Goal: Transaction & Acquisition: Purchase product/service

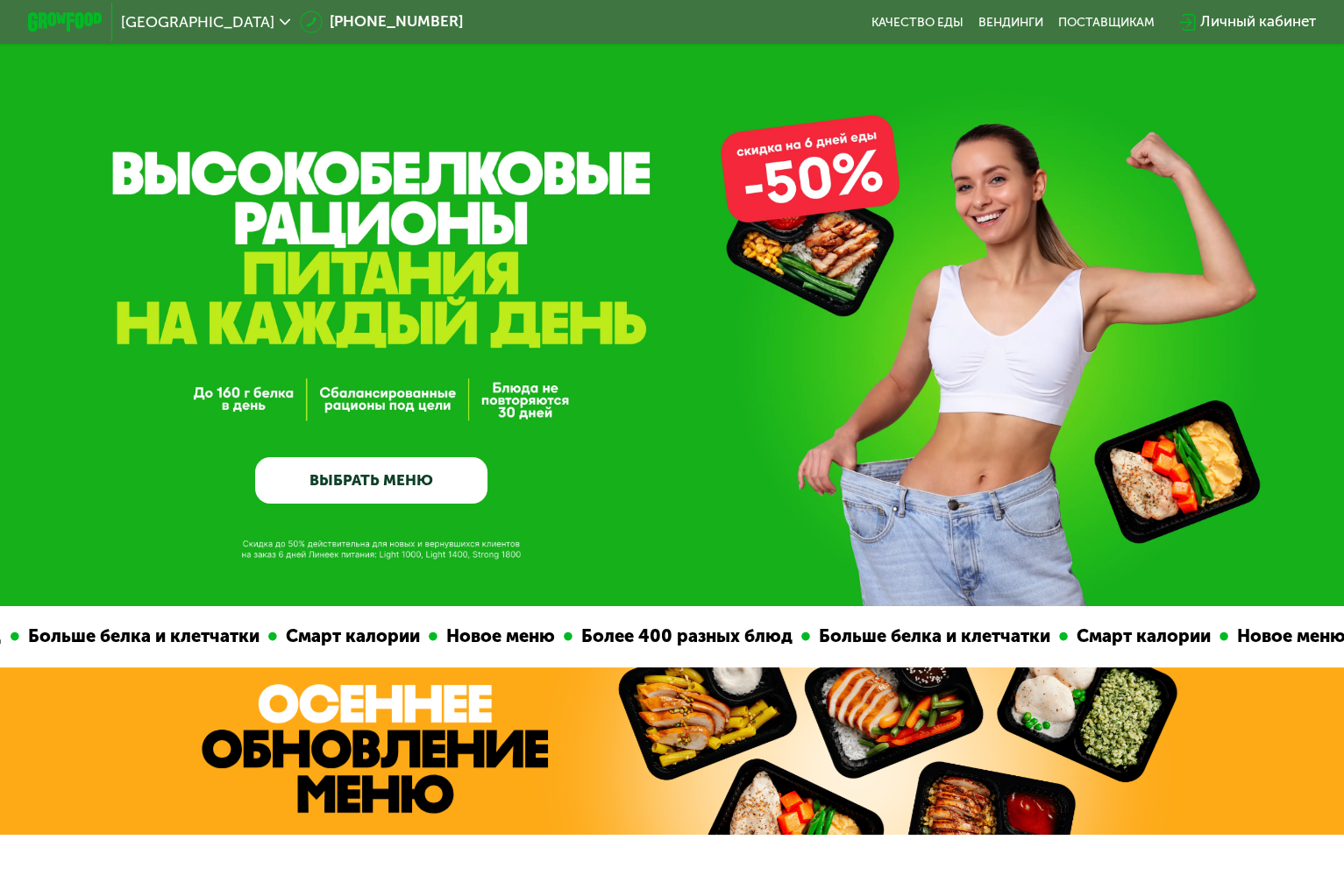
click at [447, 468] on link "ВЫБРАТЬ МЕНЮ" at bounding box center [371, 480] width 233 height 46
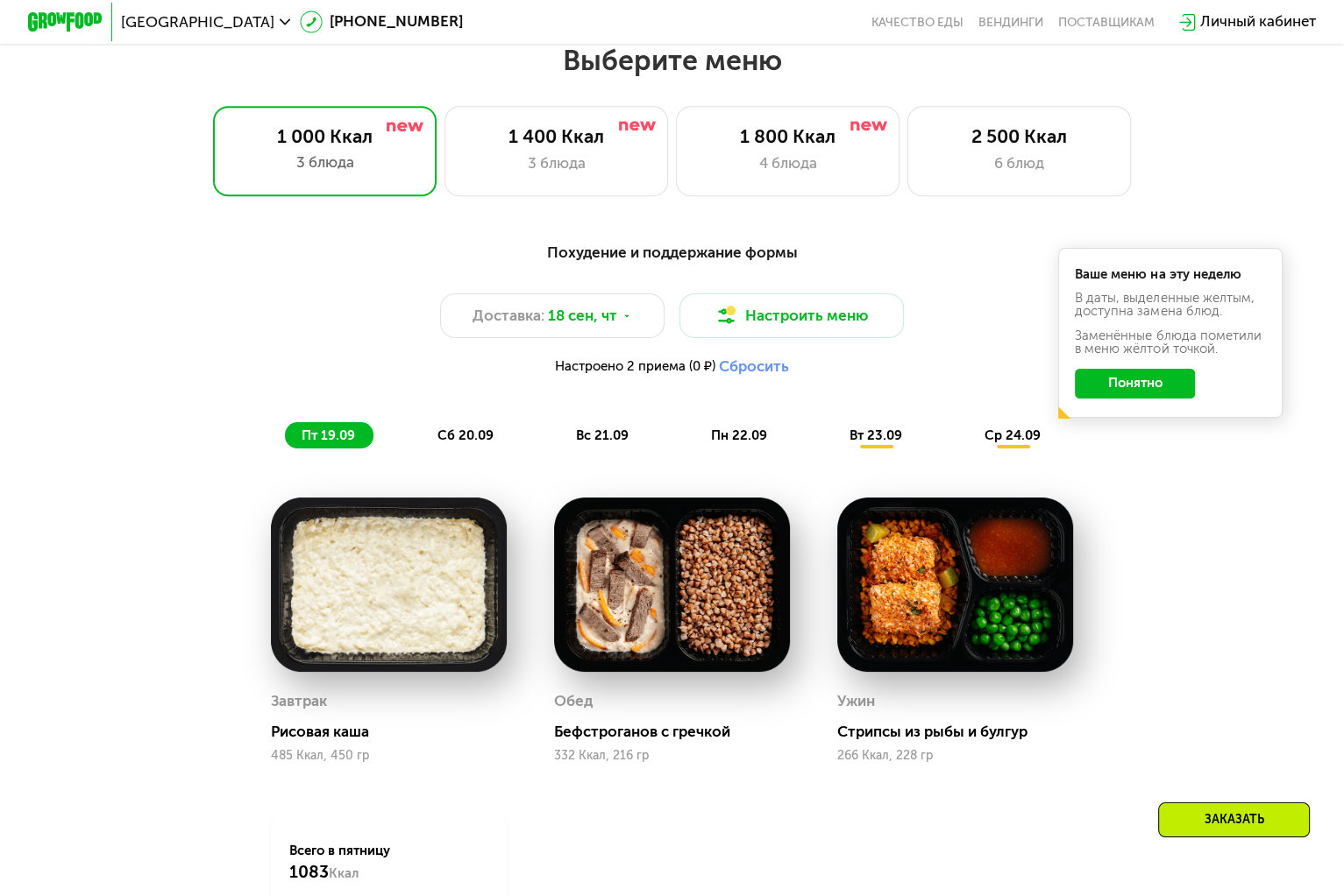
scroll to position [1186, 0]
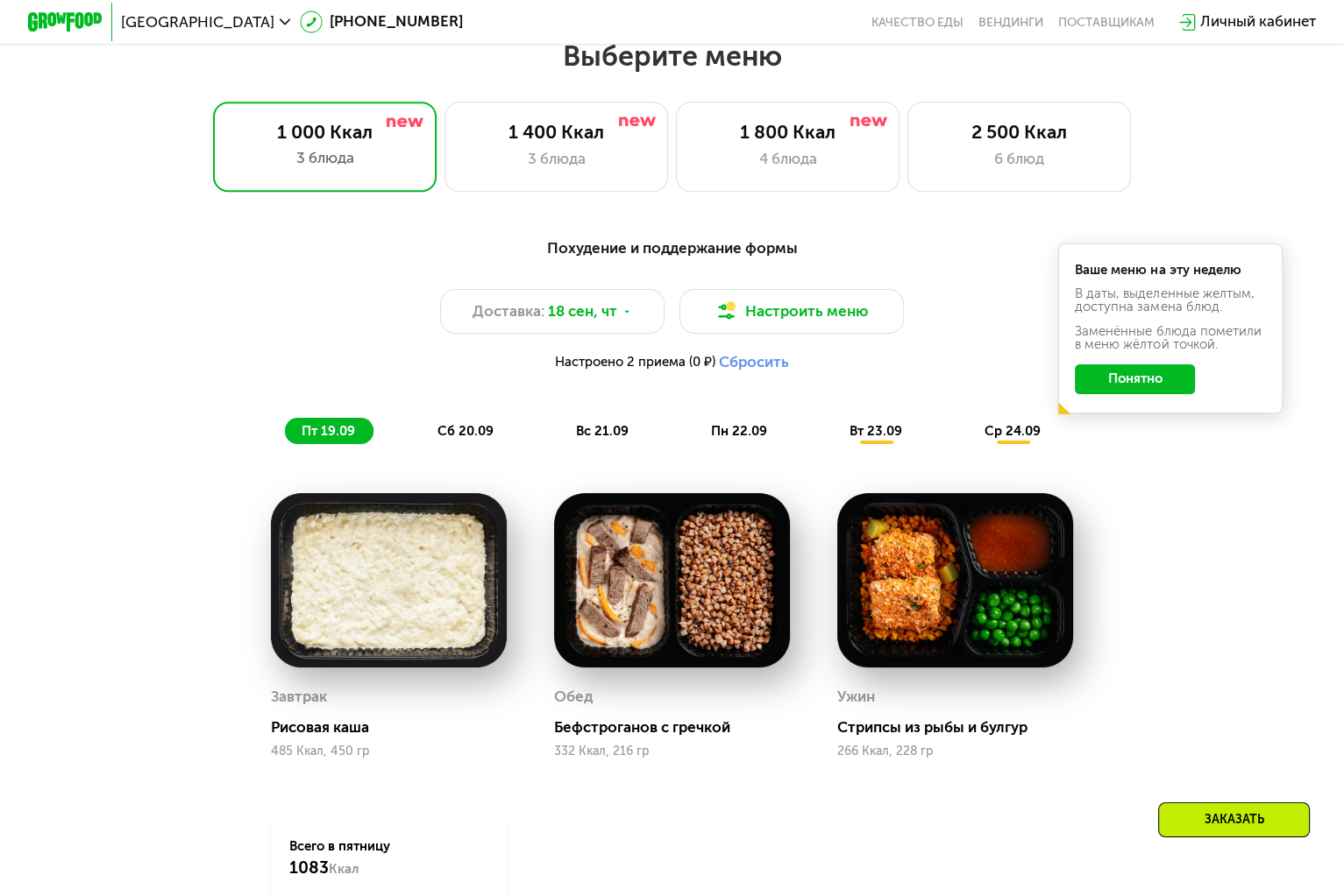
click at [1146, 385] on button "Понятно" at bounding box center [1134, 379] width 120 height 30
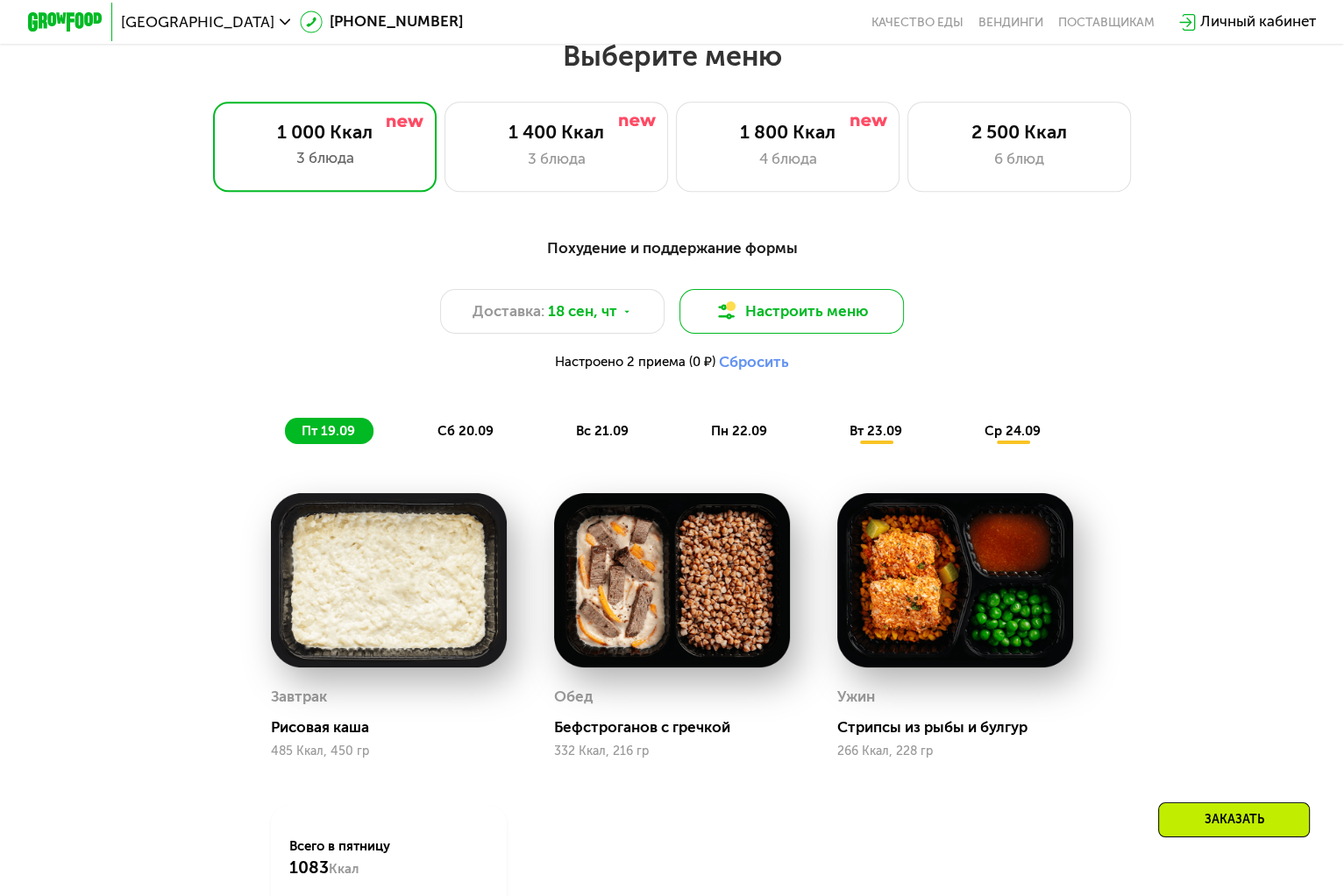
click at [815, 317] on button "Настроить меню" at bounding box center [791, 311] width 224 height 45
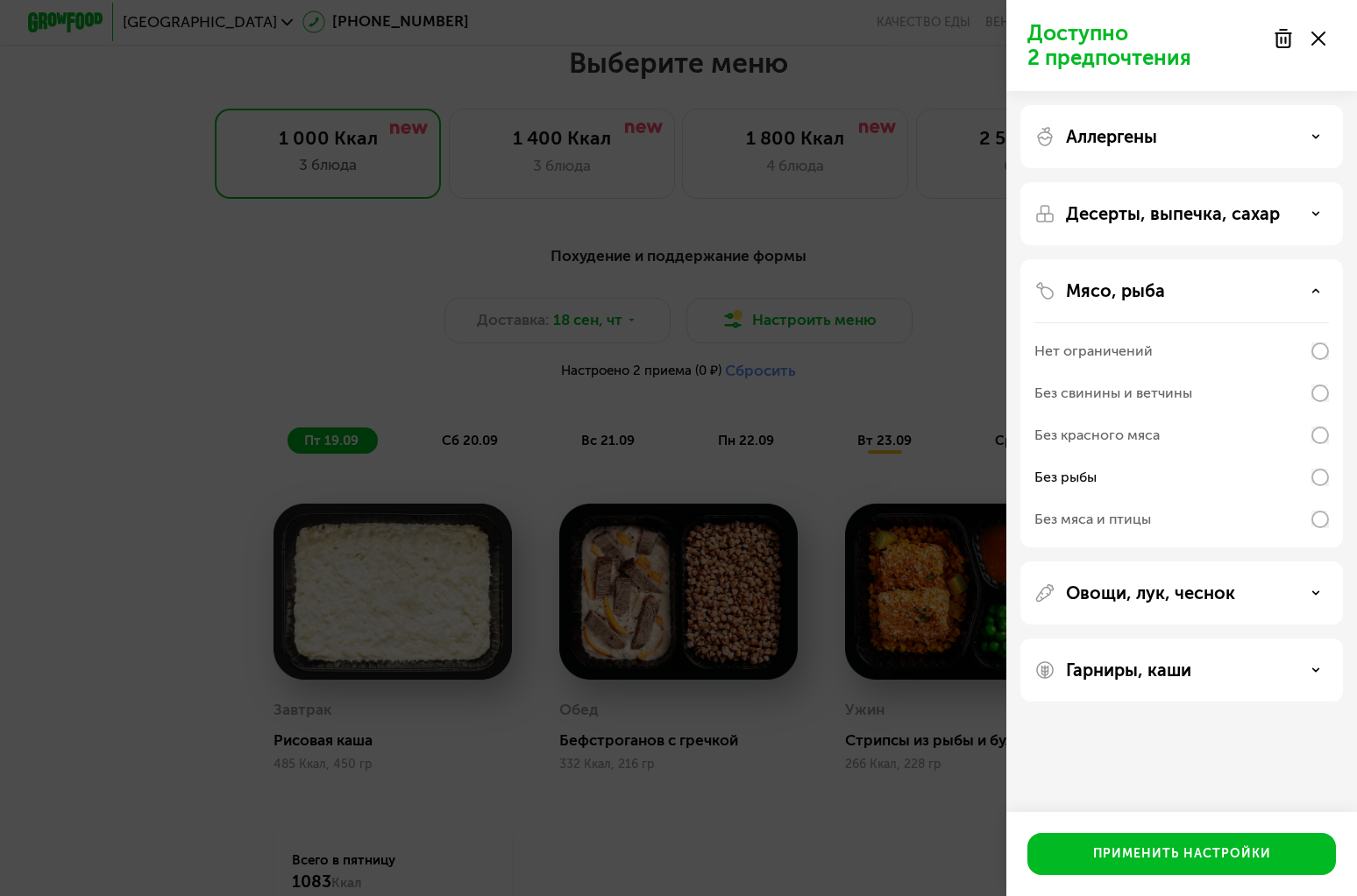
click at [1319, 32] on icon at bounding box center [1318, 38] width 14 height 14
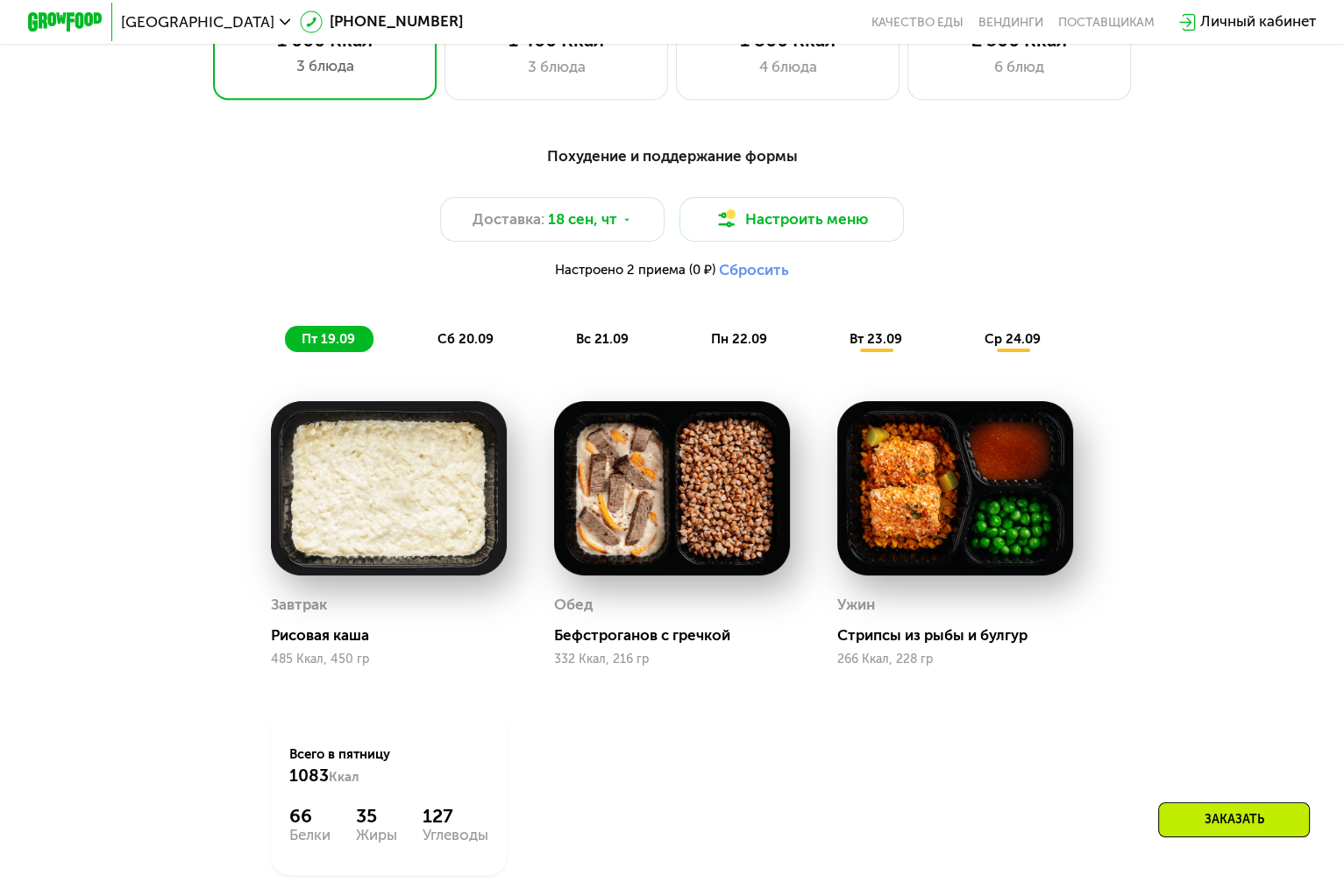
scroll to position [1273, 0]
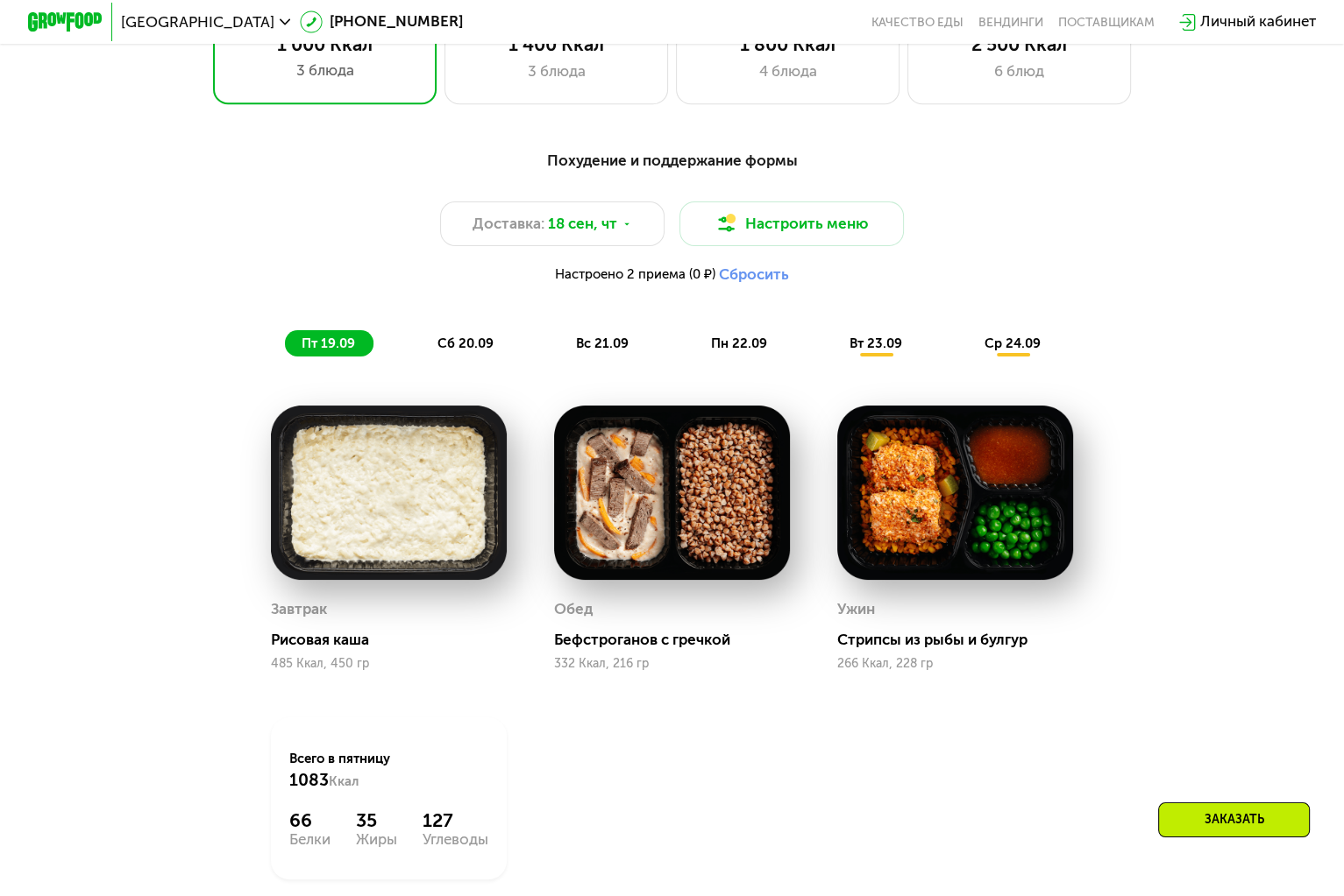
click at [990, 530] on img at bounding box center [956, 492] width 237 height 173
click at [894, 570] on img at bounding box center [956, 492] width 237 height 173
click at [781, 221] on button "Настроить меню" at bounding box center [791, 223] width 224 height 45
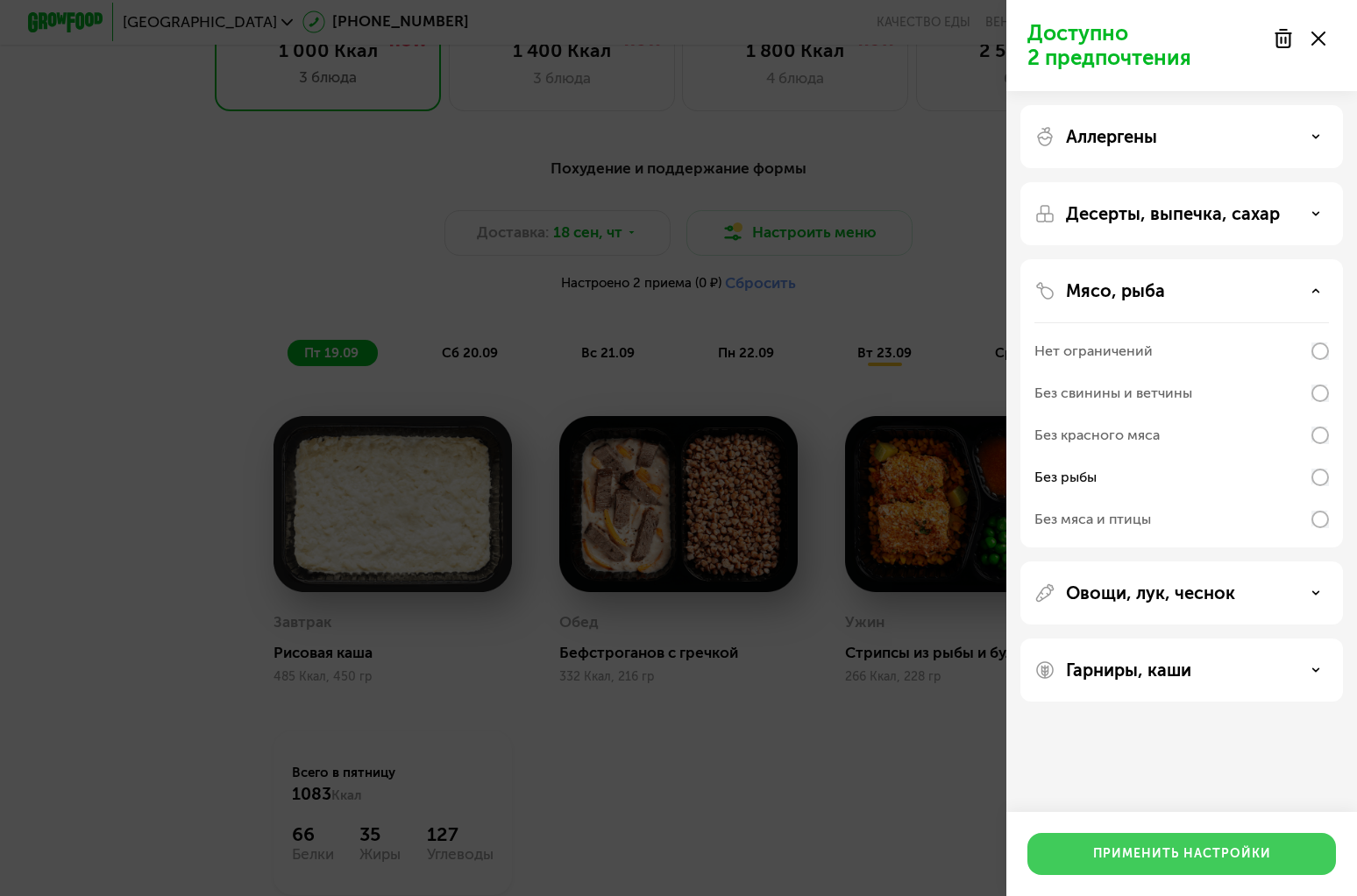
click at [1202, 849] on div "Применить настройки" at bounding box center [1182, 854] width 178 height 17
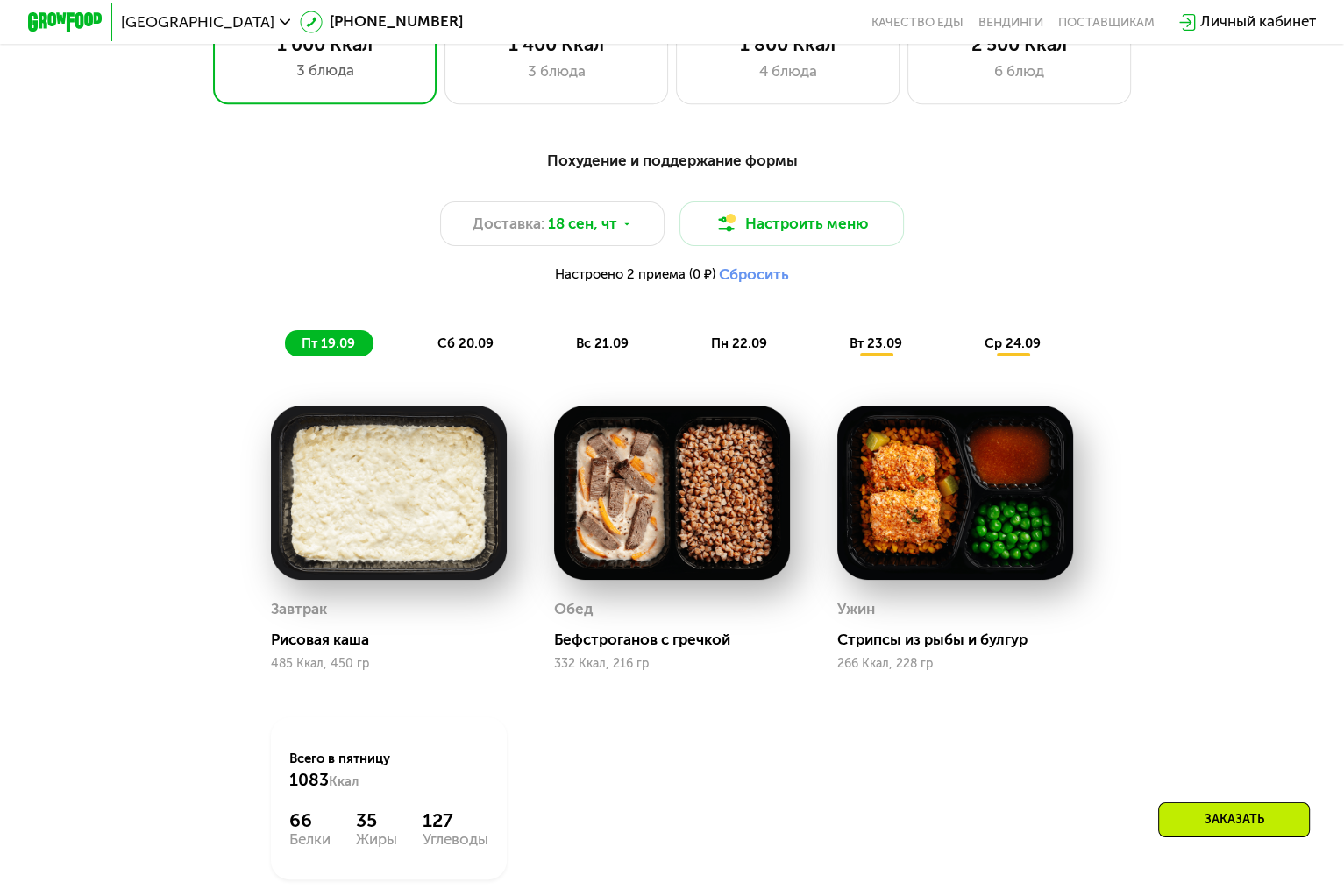
click at [894, 348] on span "вт 23.09" at bounding box center [875, 343] width 53 height 15
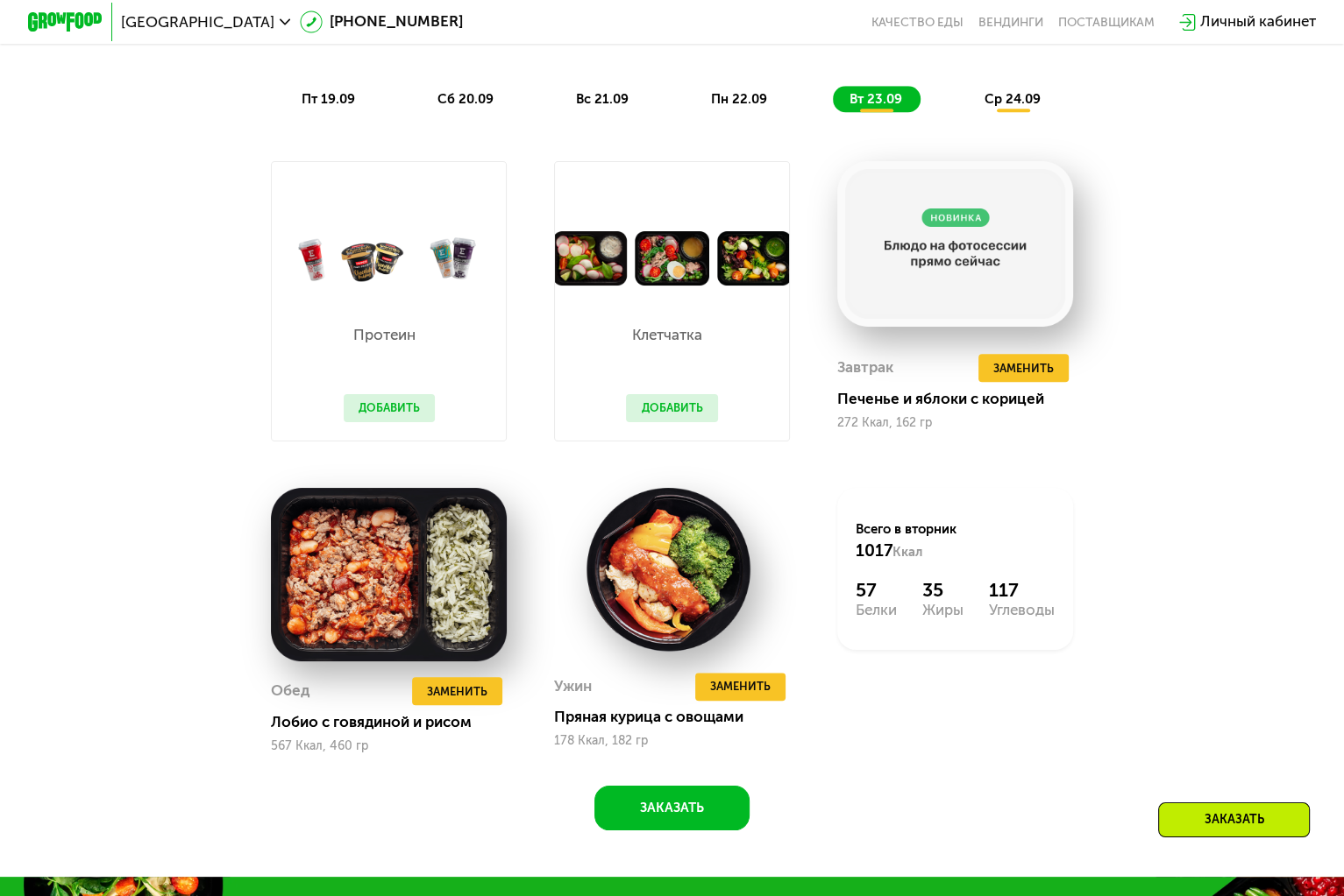
scroll to position [1536, 0]
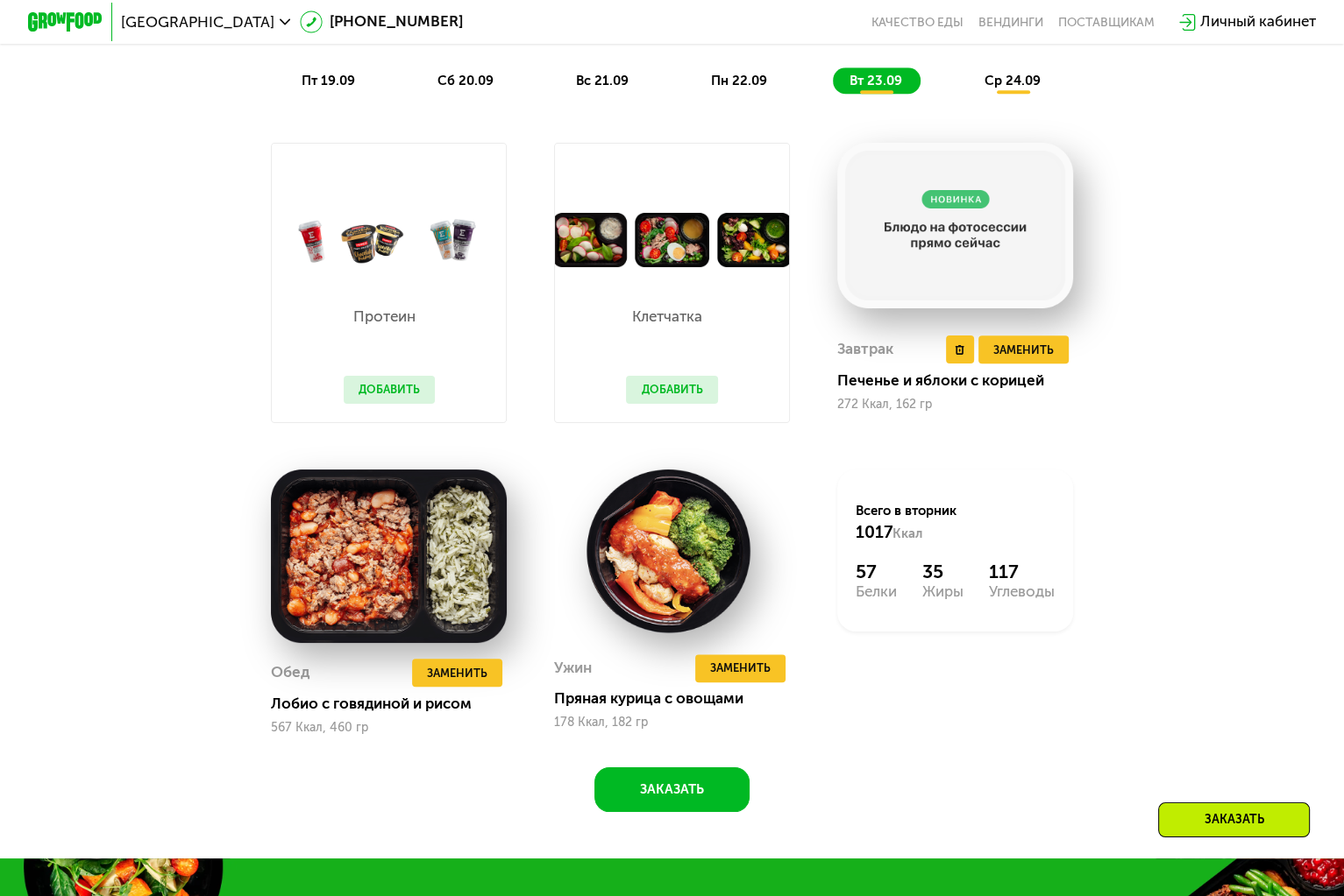
click at [959, 233] on img at bounding box center [956, 226] width 237 height 166
click at [954, 250] on img at bounding box center [956, 226] width 237 height 166
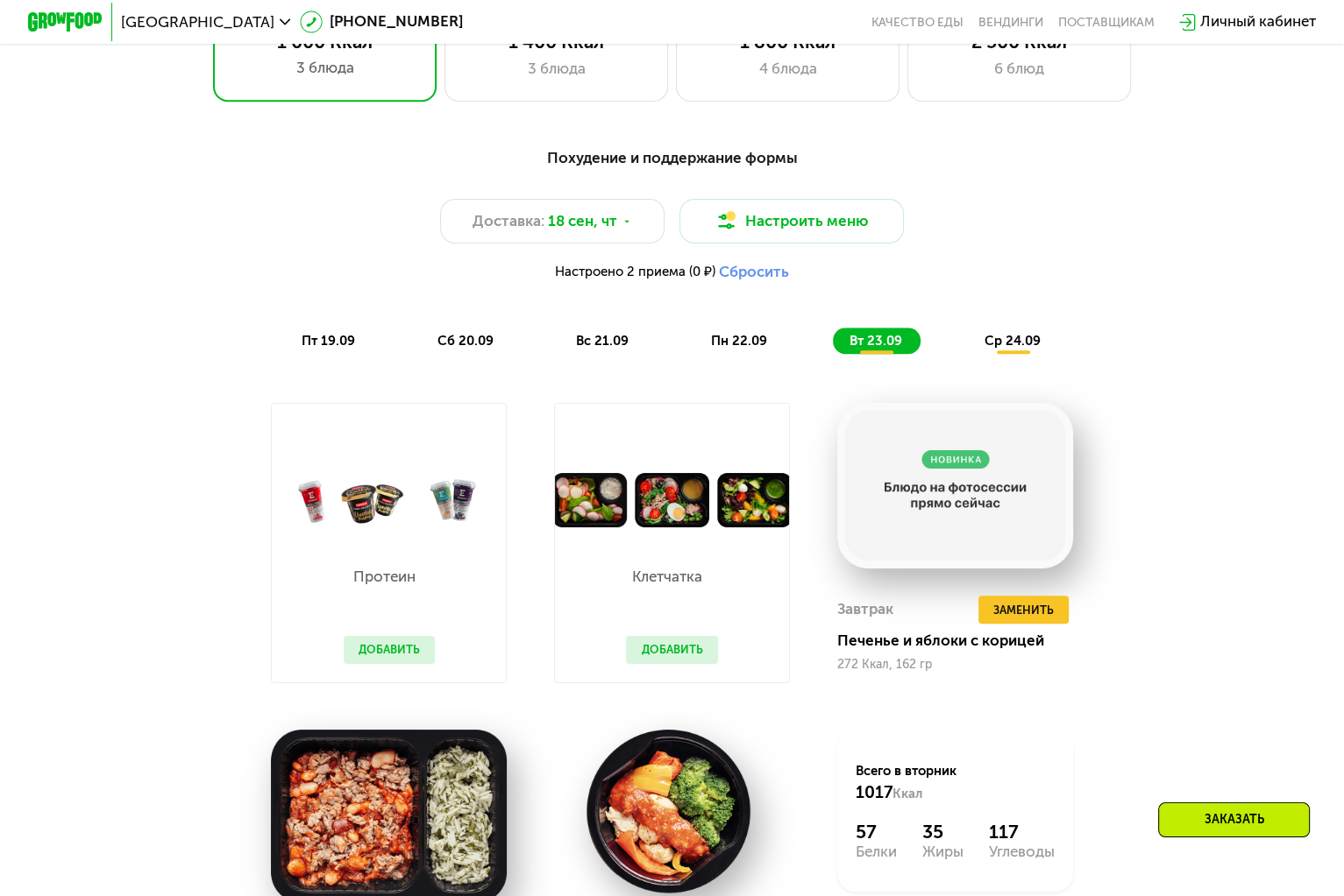
scroll to position [1273, 0]
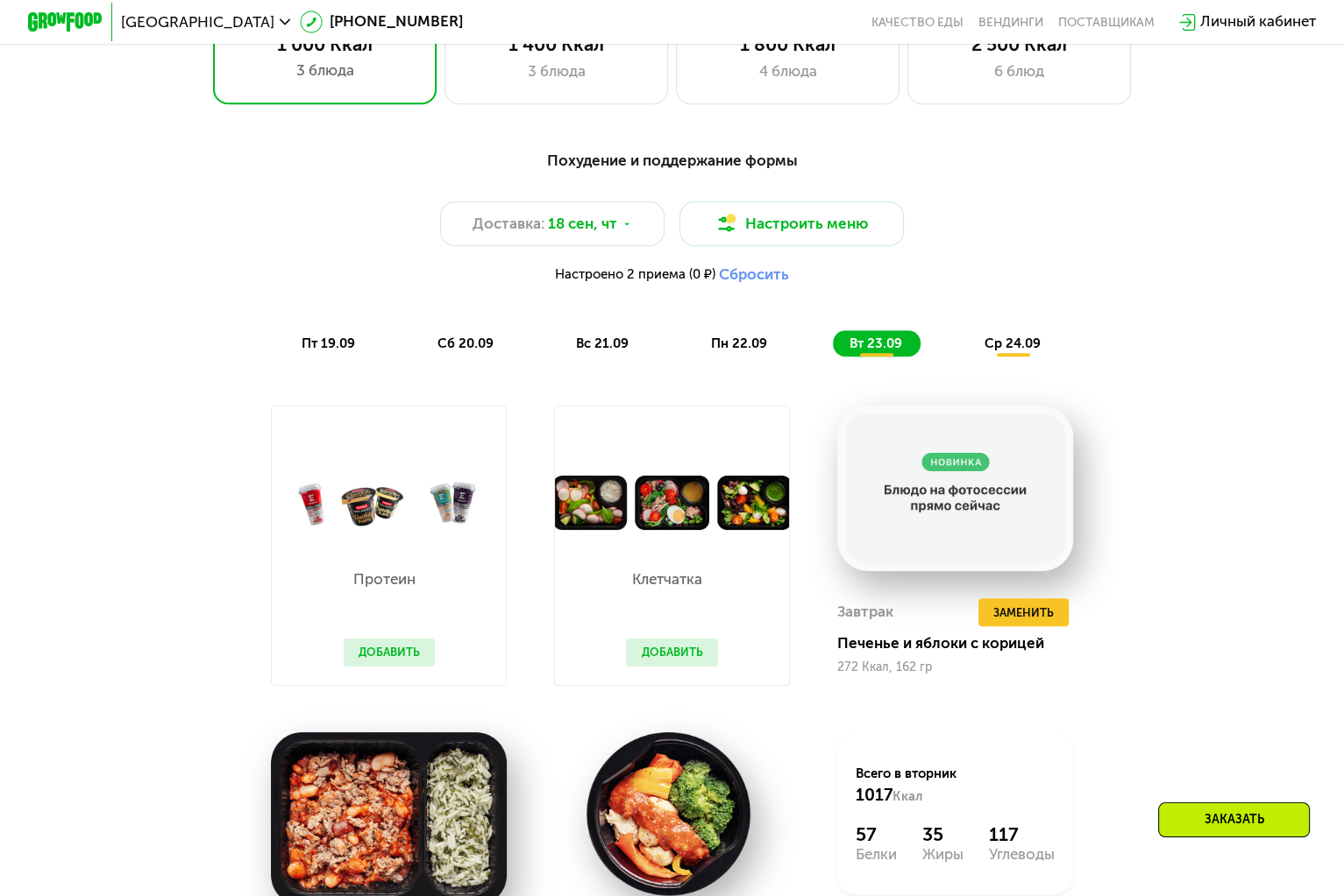
click at [745, 348] on span "пн 22.09" at bounding box center [739, 343] width 57 height 15
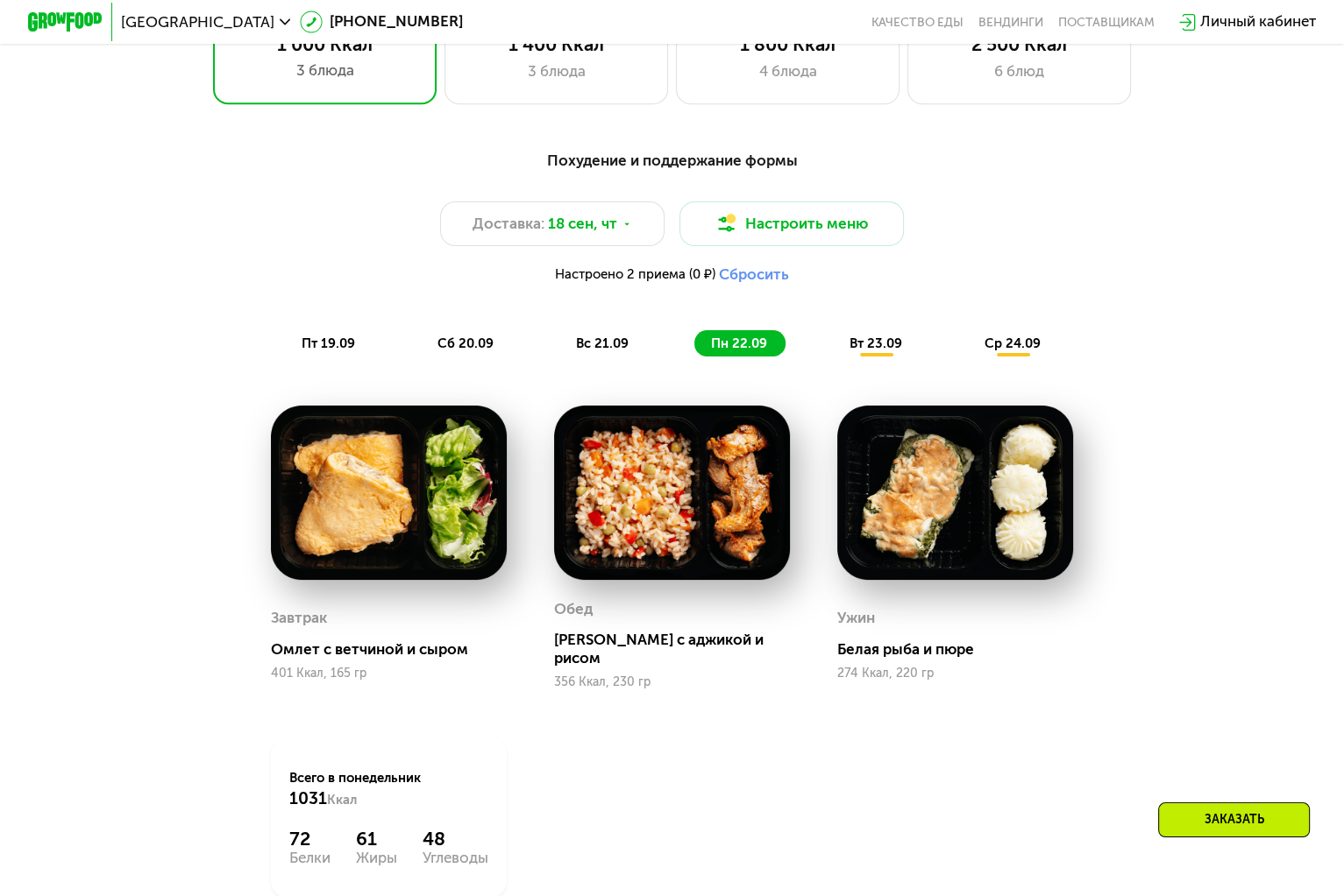
click at [599, 345] on span "вс 21.09" at bounding box center [603, 343] width 53 height 15
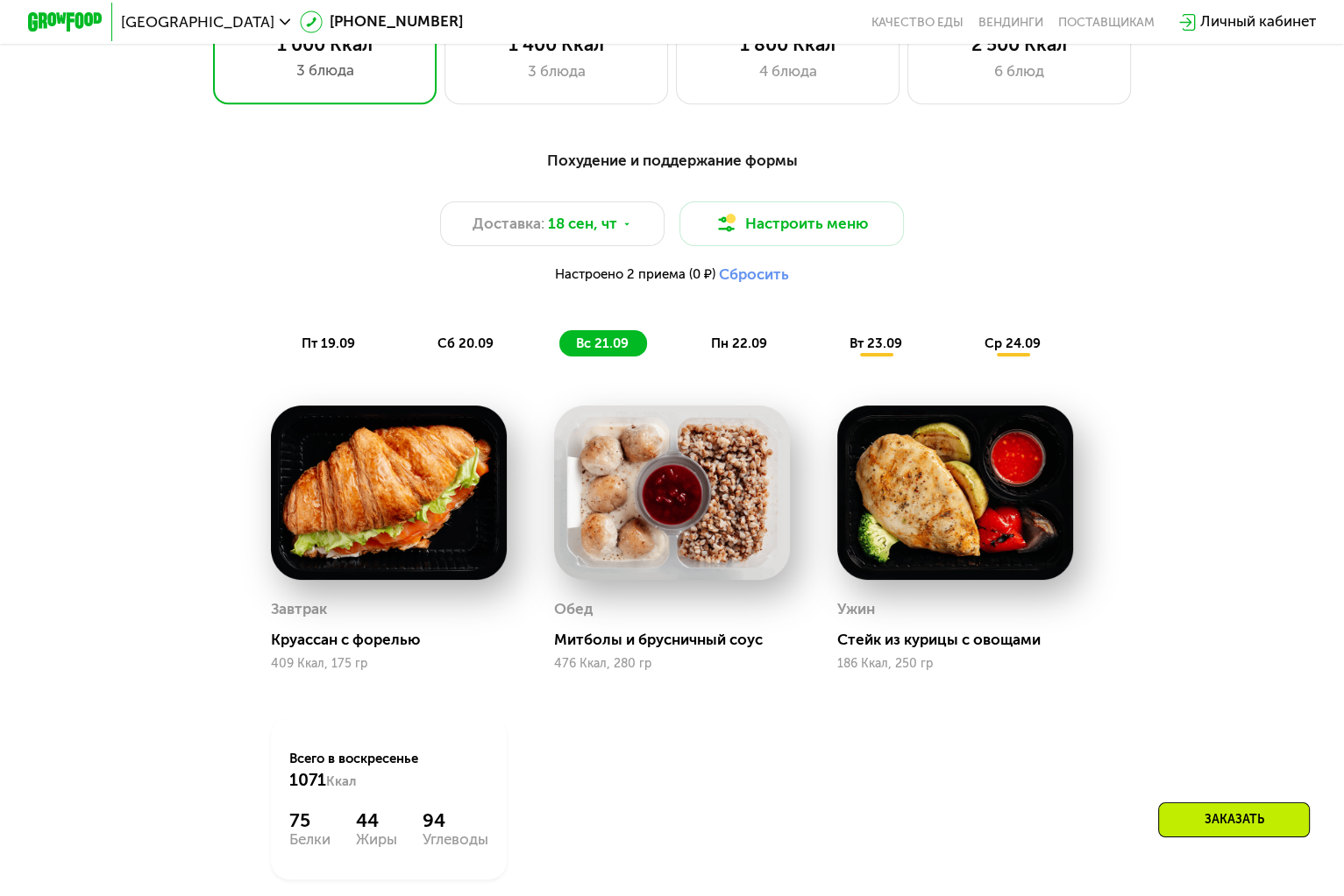
click at [464, 351] on span "сб 20.09" at bounding box center [466, 343] width 57 height 15
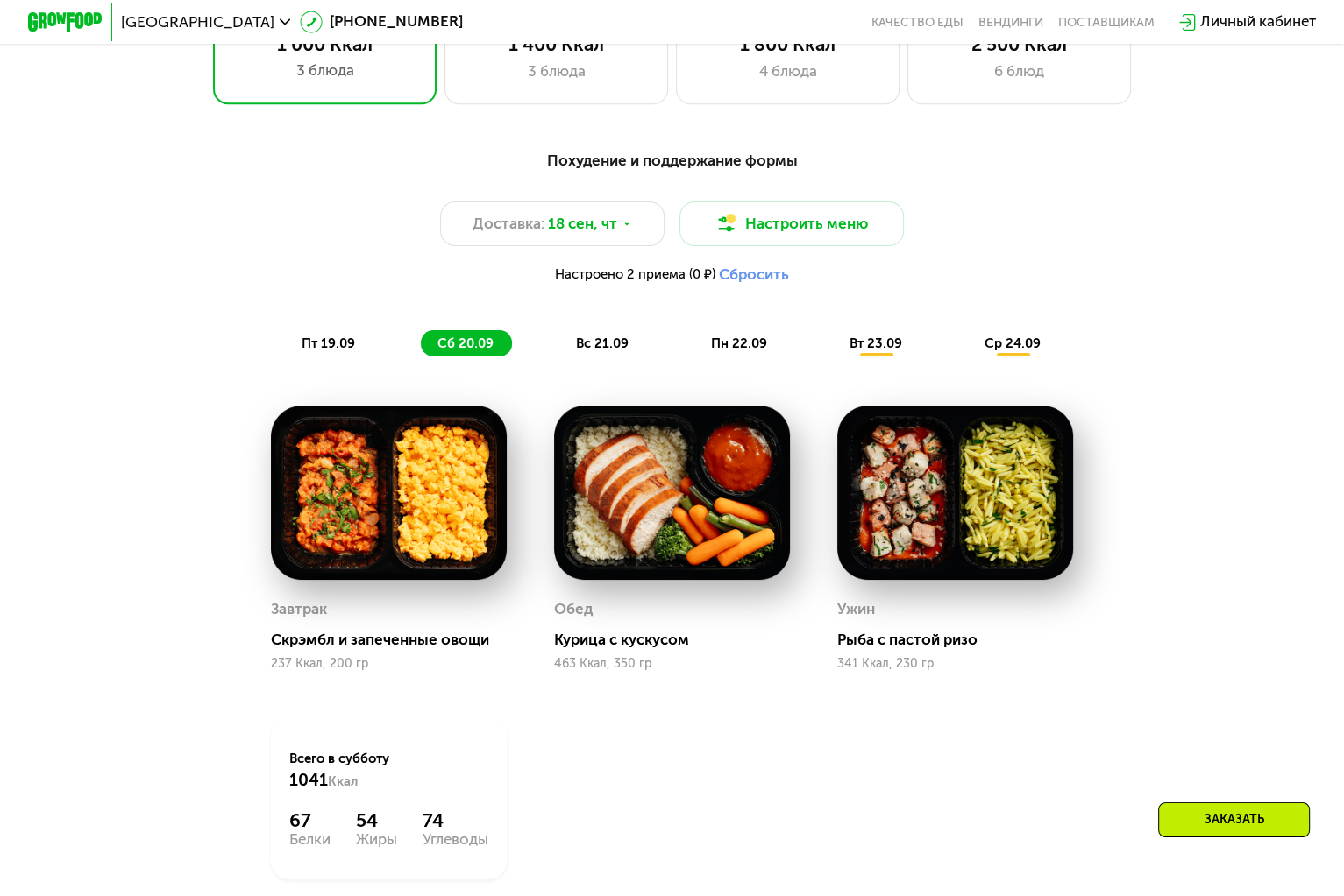
click at [344, 350] on span "пт 19.09" at bounding box center [328, 343] width 54 height 15
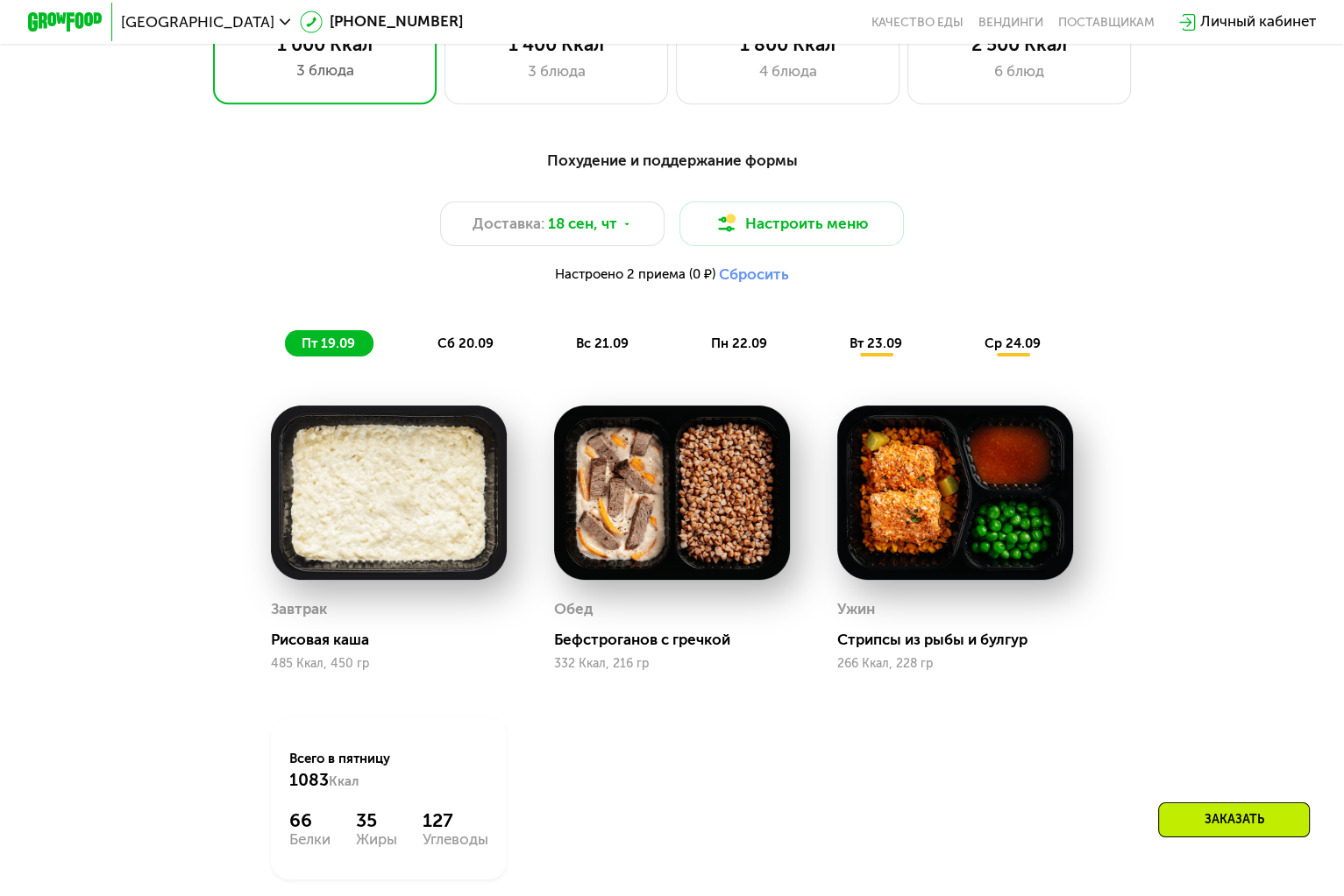
click at [863, 346] on span "вт 23.09" at bounding box center [875, 343] width 53 height 15
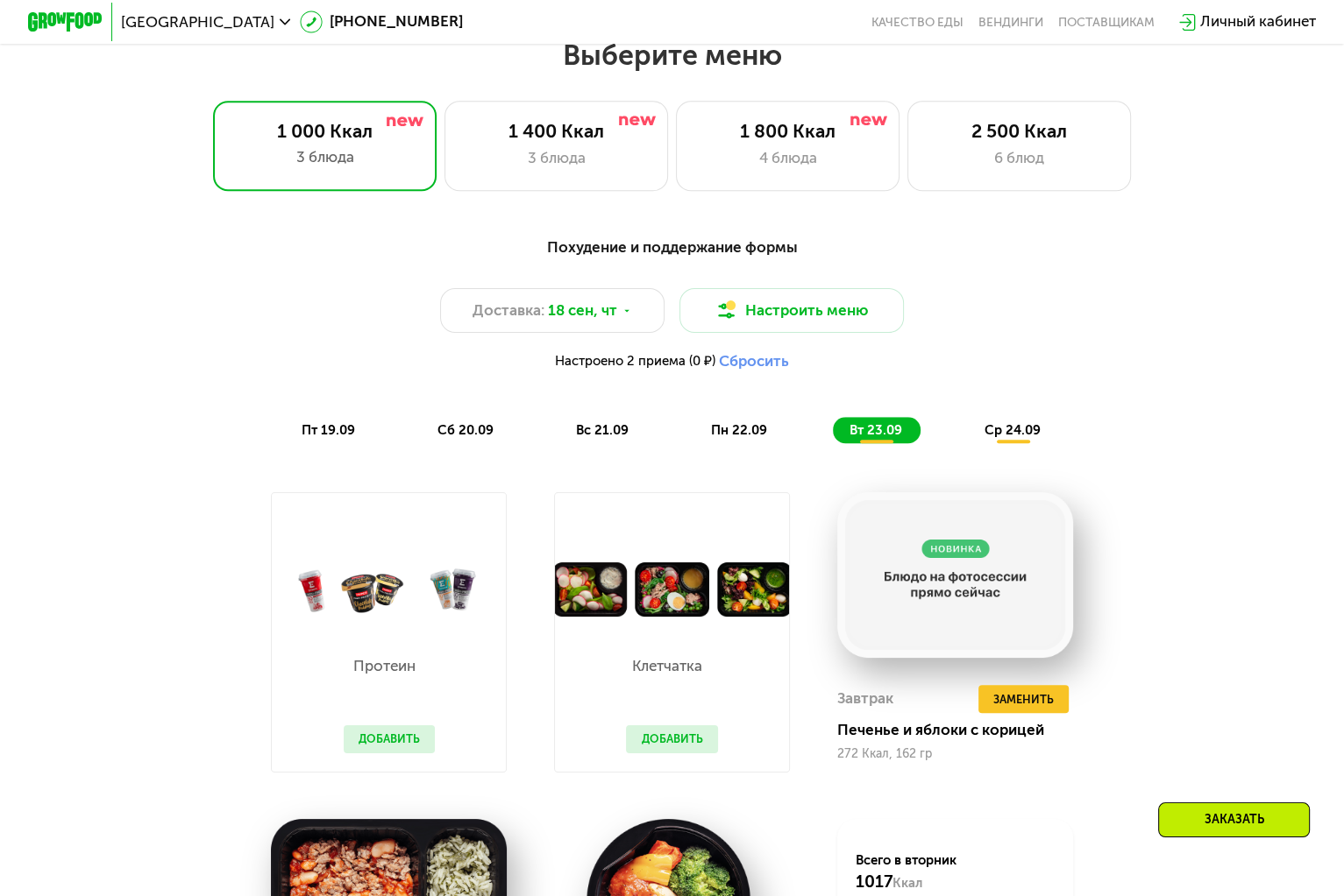
scroll to position [1186, 0]
click at [1016, 433] on span "ср 24.09" at bounding box center [1012, 430] width 57 height 15
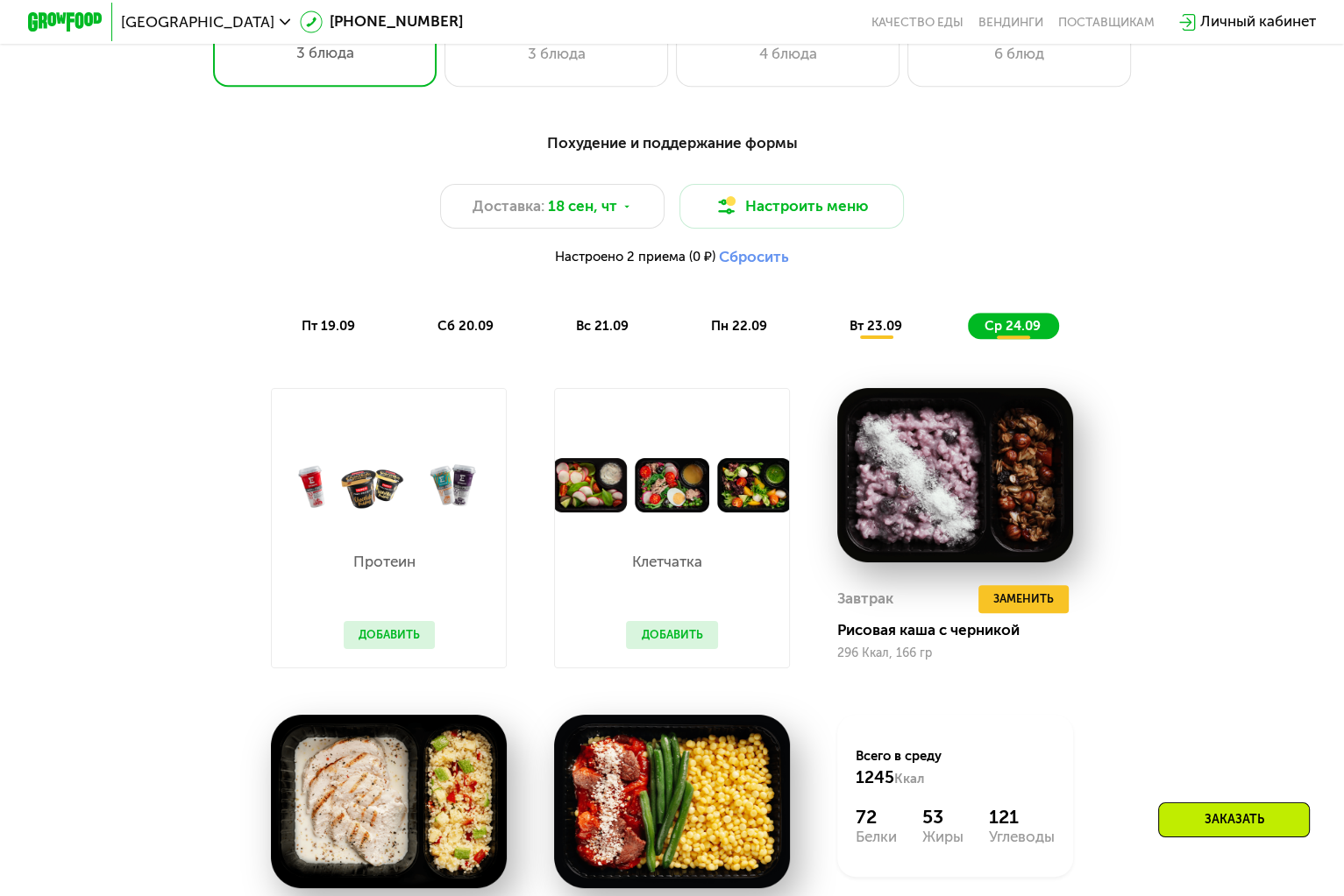
scroll to position [1273, 0]
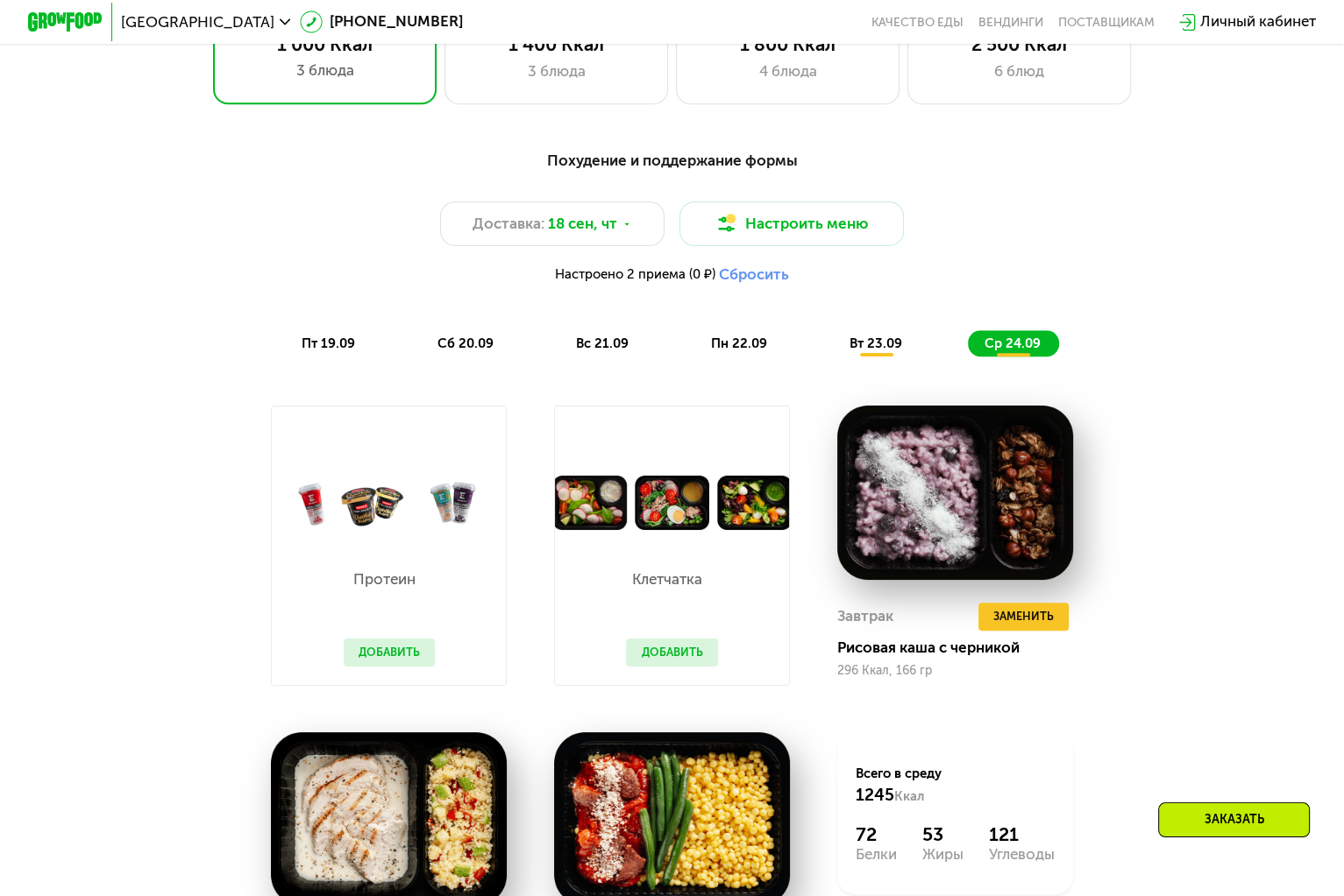
click at [331, 351] on span "пт 19.09" at bounding box center [328, 343] width 54 height 15
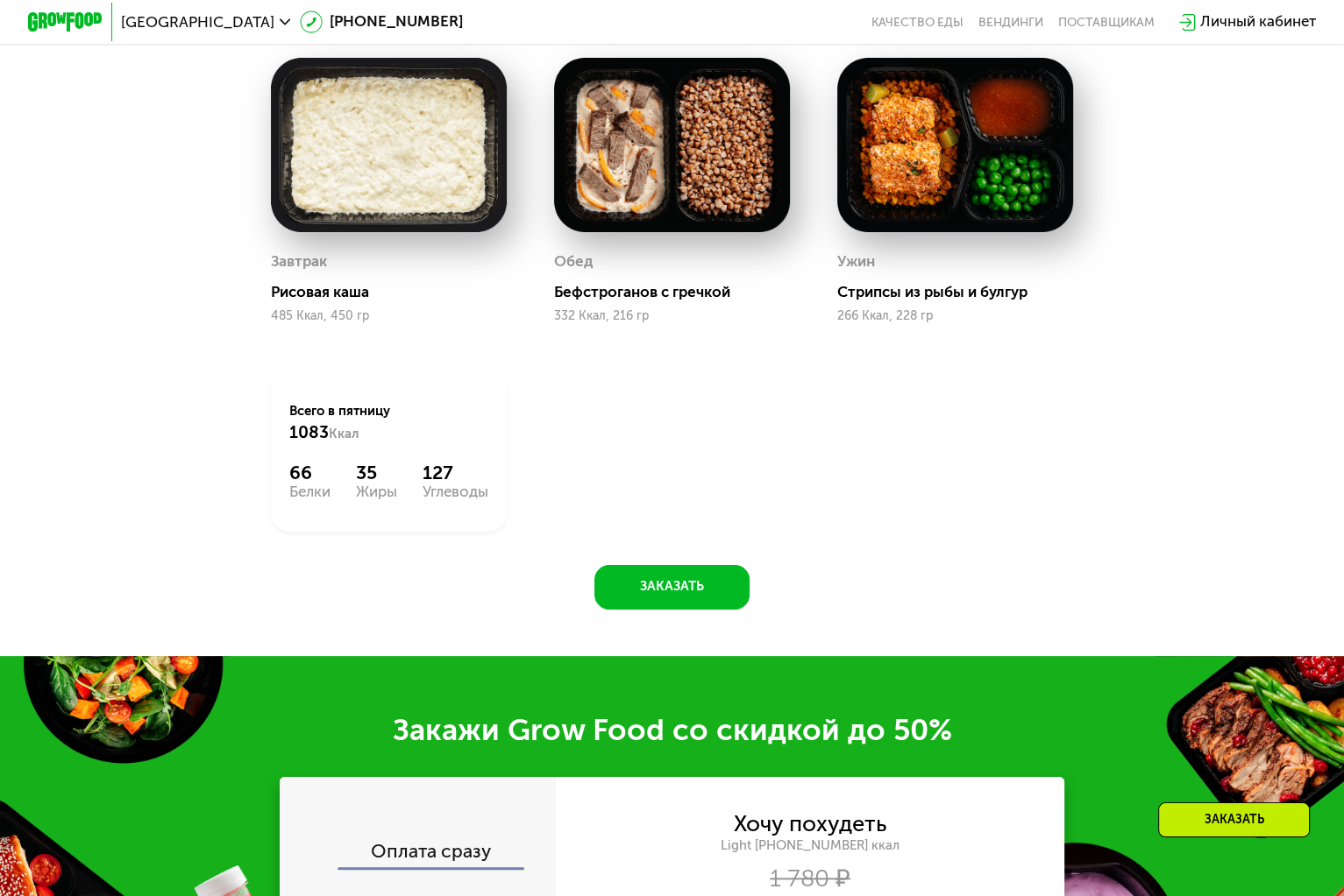
scroll to position [1623, 0]
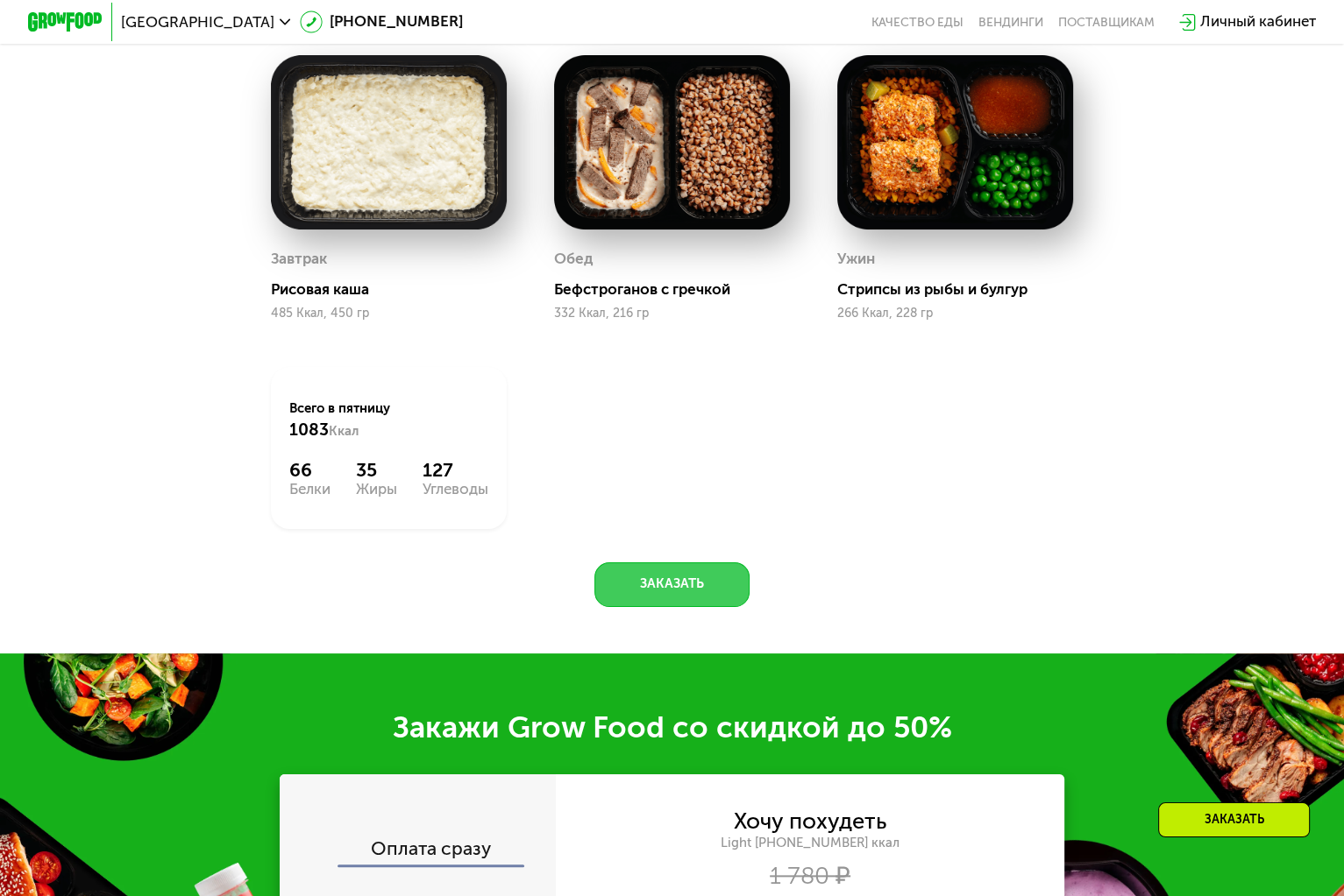
click at [659, 605] on button "Заказать" at bounding box center [672, 584] width 155 height 45
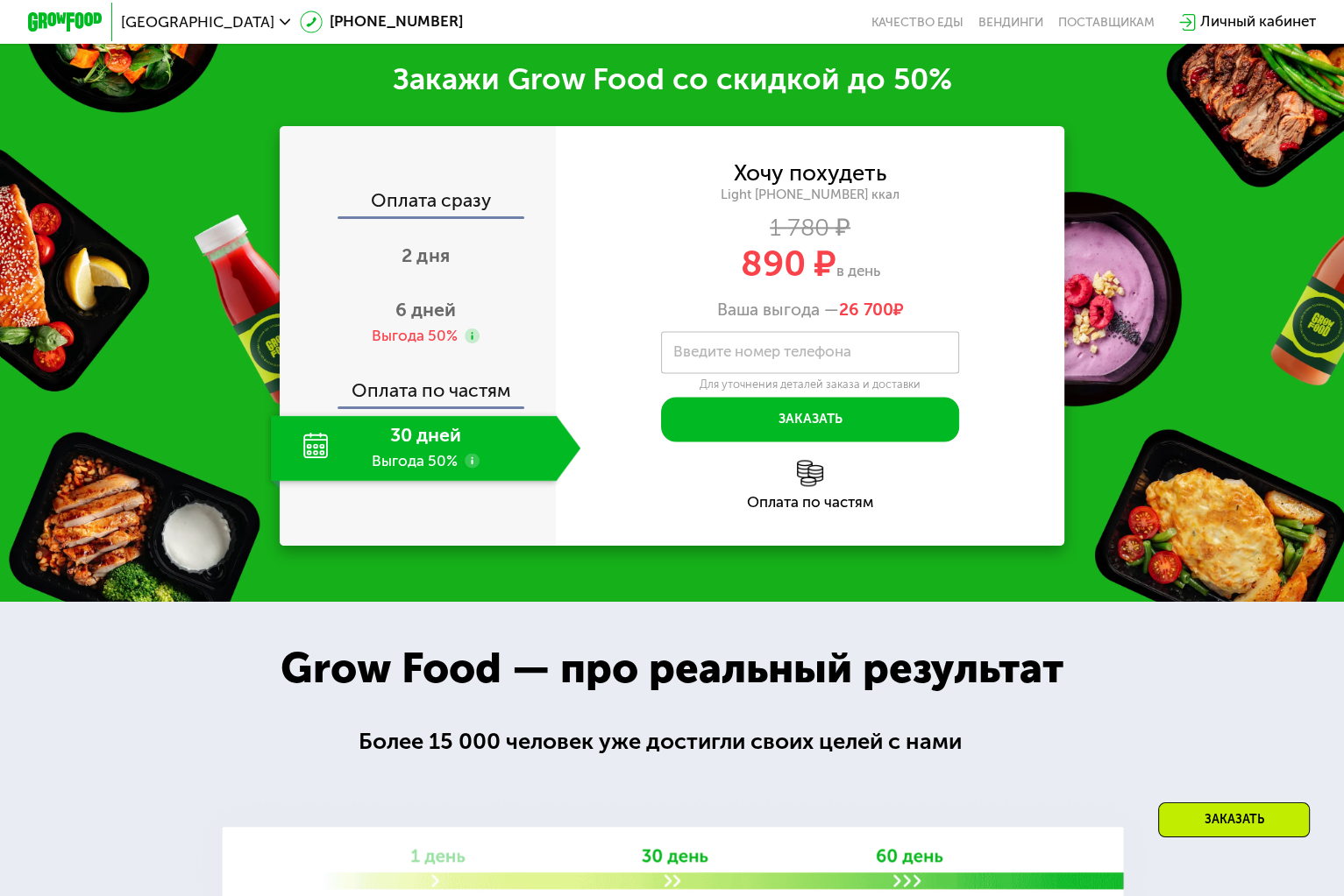
scroll to position [2293, 0]
